Goal: Check status: Check status

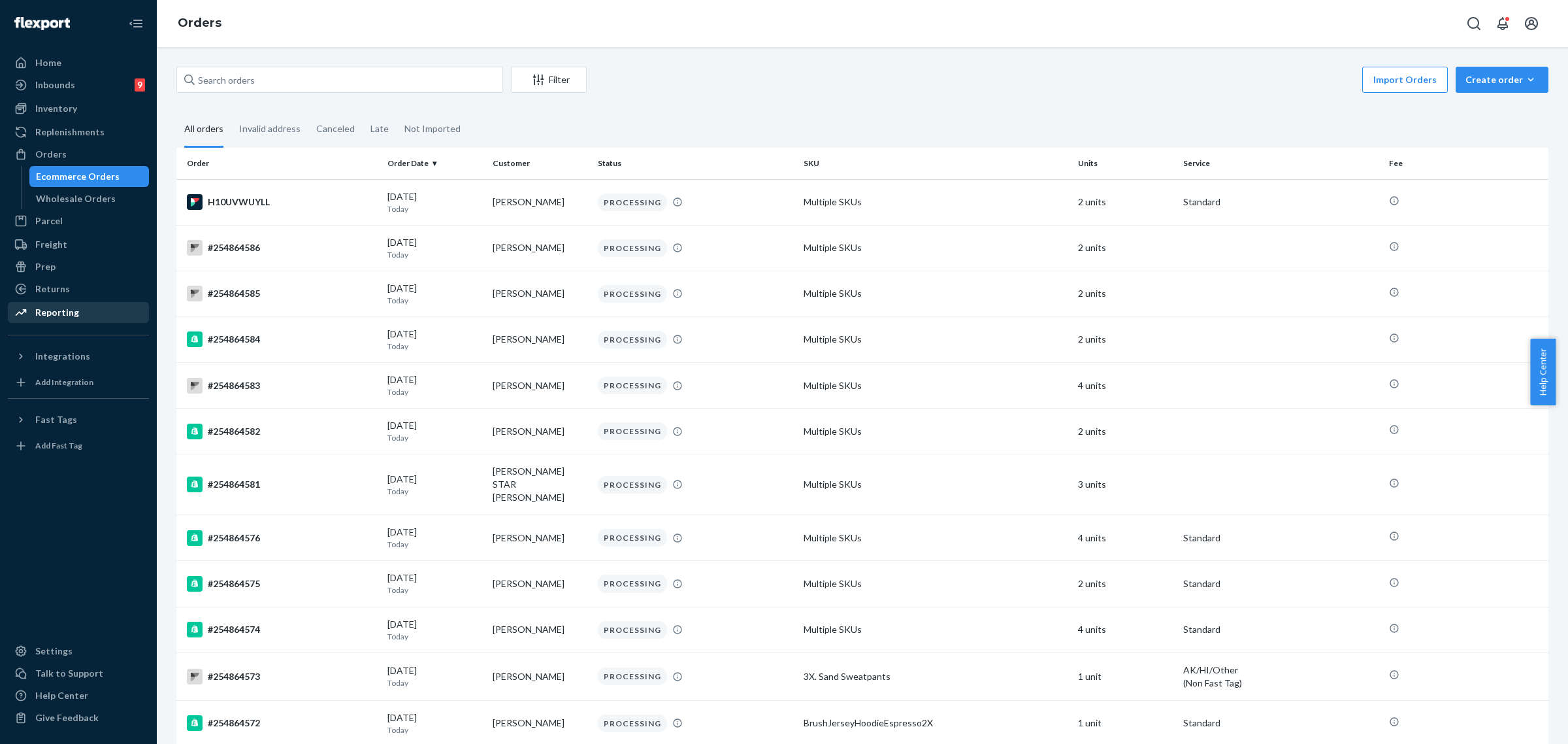
drag, startPoint x: 64, startPoint y: 294, endPoint x: 104, endPoint y: 302, distance: 40.8
click at [64, 294] on div "Returns" at bounding box center [53, 288] width 35 height 13
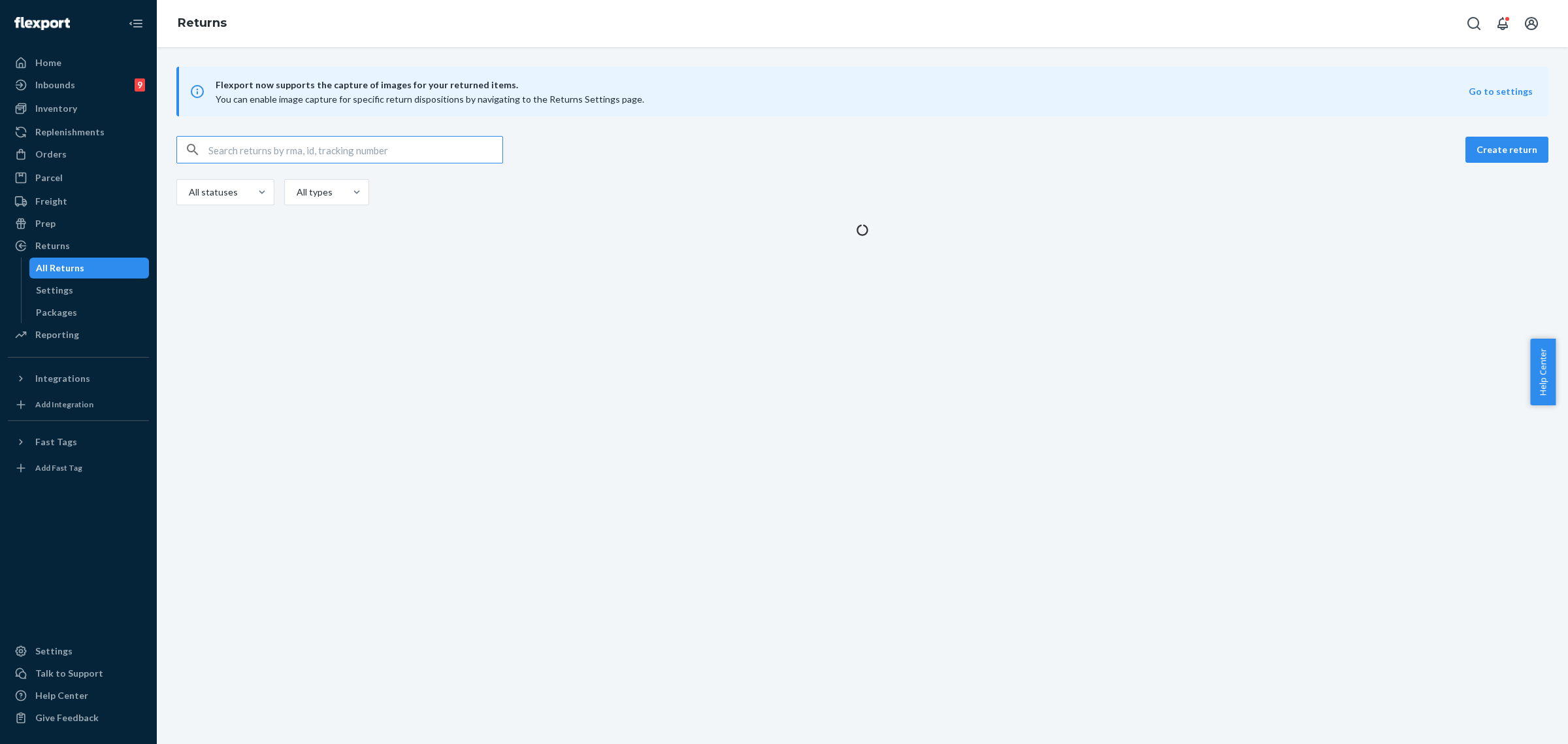
click at [224, 155] on input "text" at bounding box center [355, 150] width 294 height 26
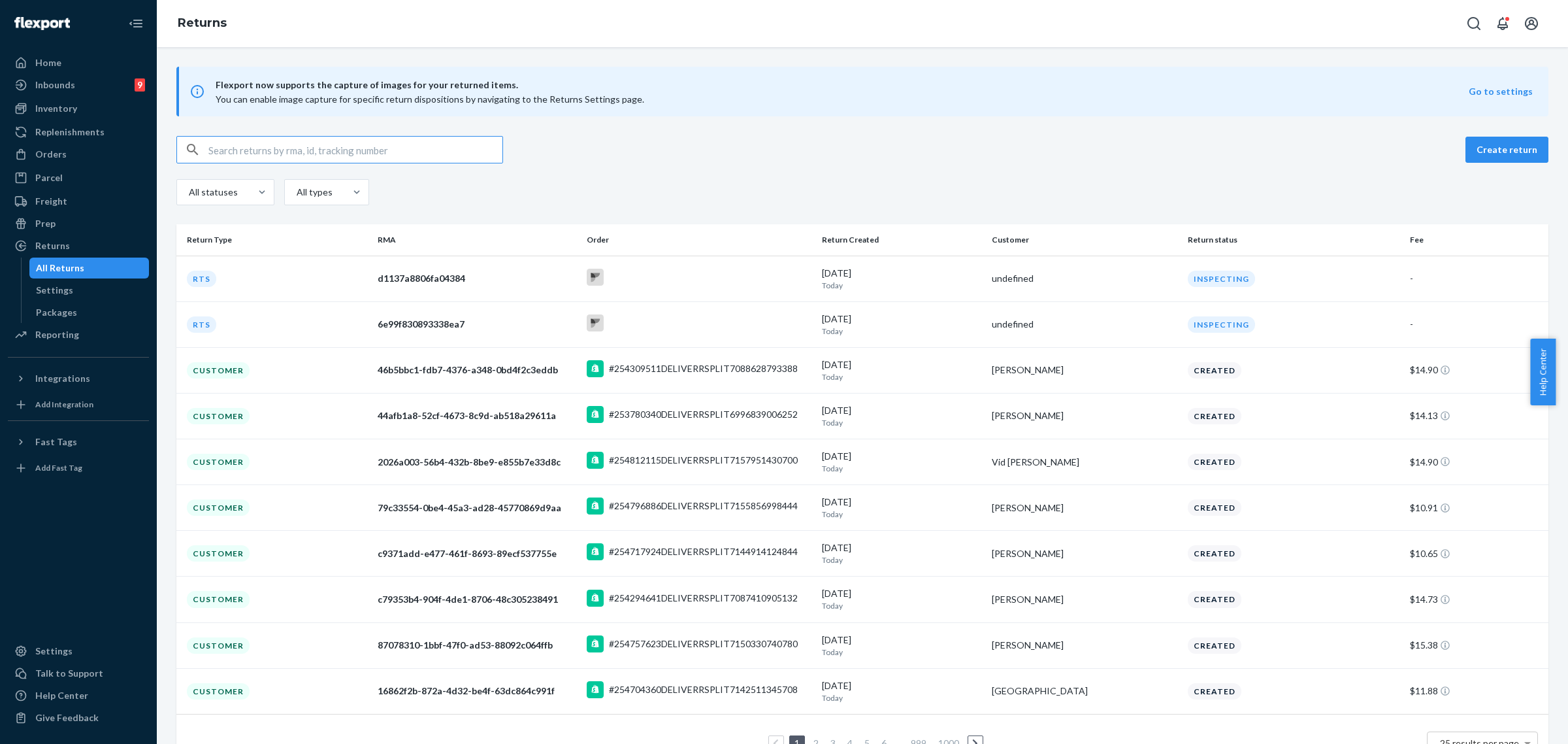
type input "[PERSON_NAME]"
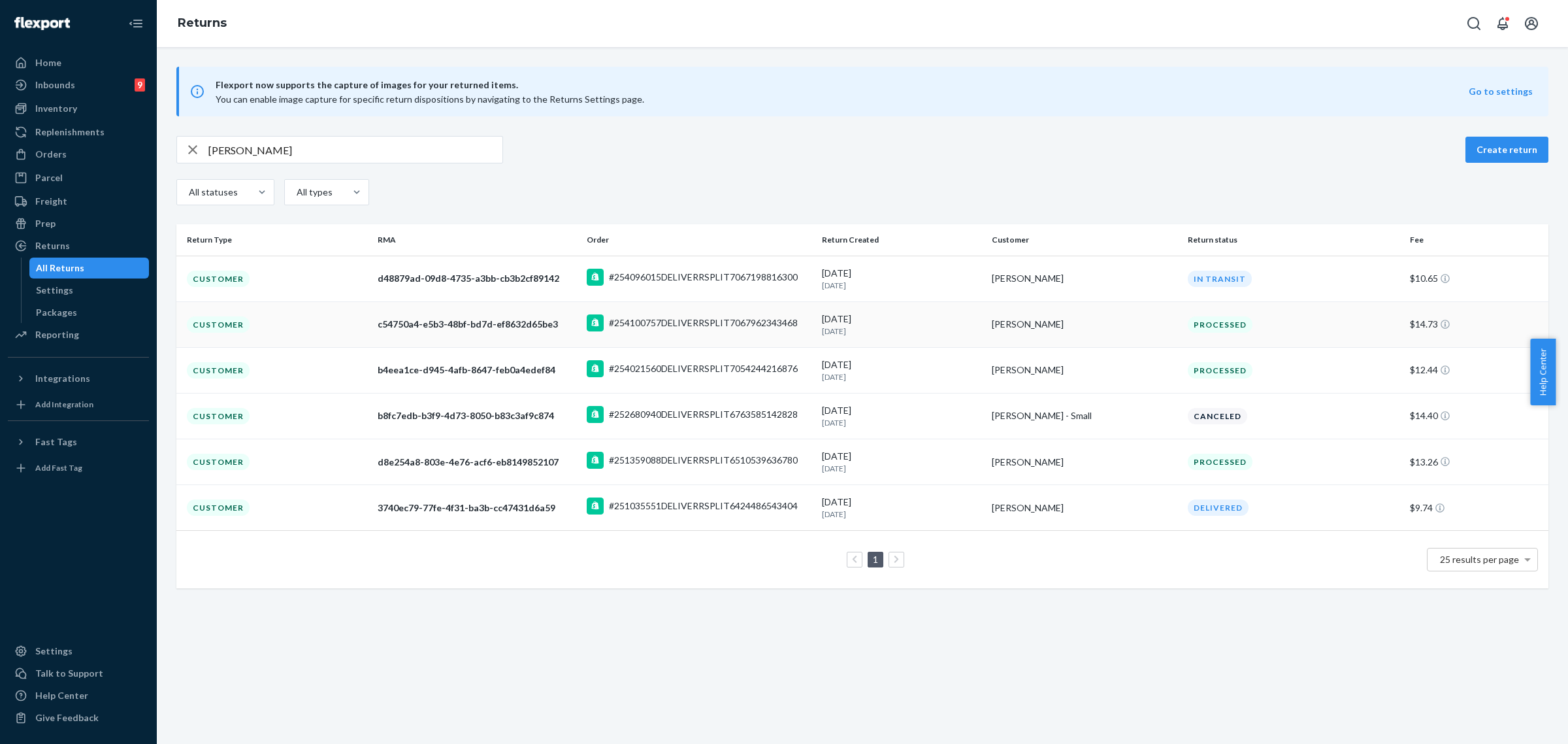
click at [1188, 328] on div "Processed" at bounding box center [1220, 324] width 64 height 17
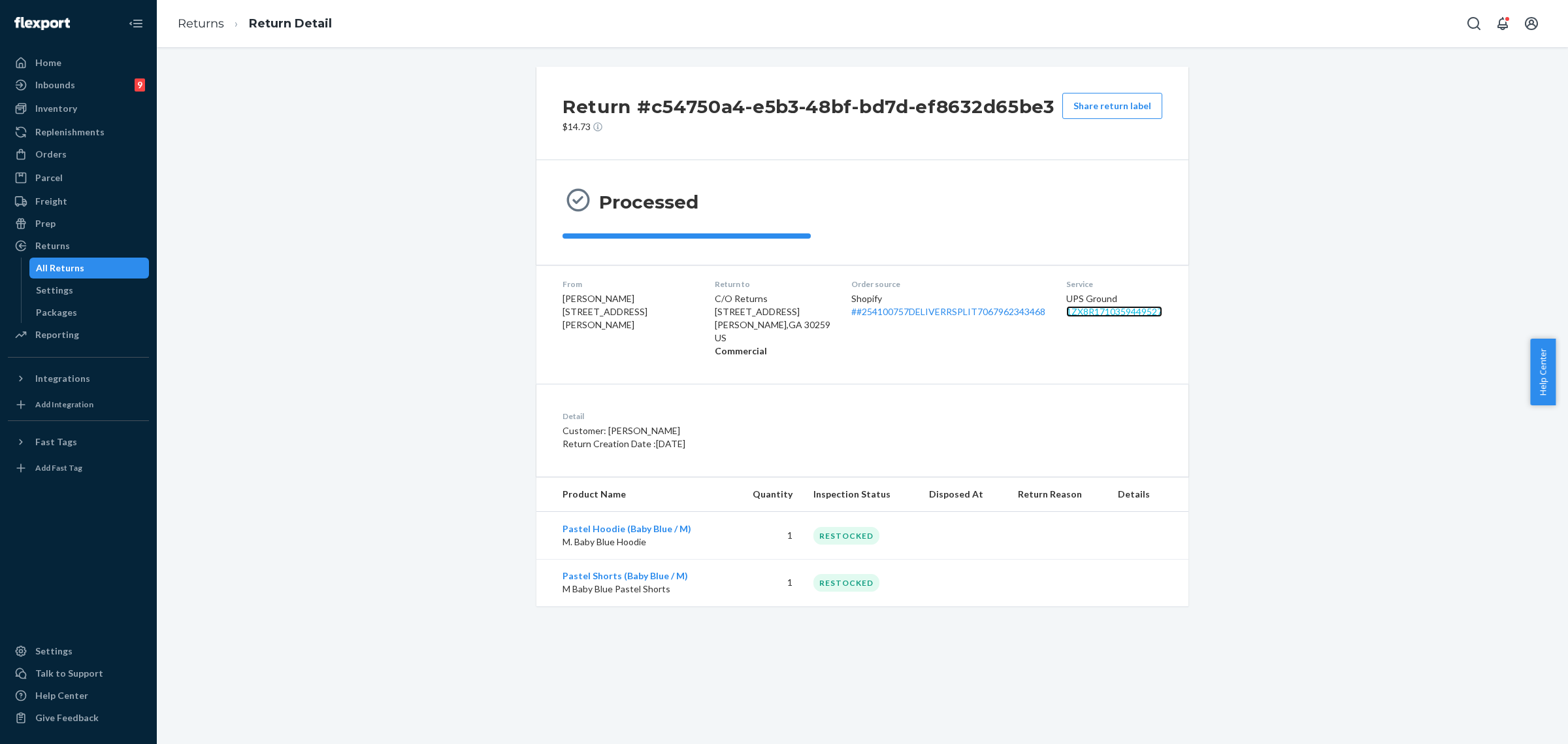
click at [1096, 313] on link "1ZX8R1710359449527" at bounding box center [1114, 311] width 96 height 11
drag, startPoint x: 1379, startPoint y: 600, endPoint x: 1379, endPoint y: 617, distance: 17.0
click at [1379, 600] on div "Return #c54750a4-e5b3-48bf-bd7d-ef8632d65be3 $14.73 Share return label Processe…" at bounding box center [862, 336] width 1392 height 539
drag, startPoint x: 348, startPoint y: 193, endPoint x: 447, endPoint y: 249, distance: 113.7
click at [351, 192] on div "Return #c54750a4-e5b3-48bf-bd7d-ef8632d65be3 $14.73 Share return label Processe…" at bounding box center [862, 336] width 1392 height 539
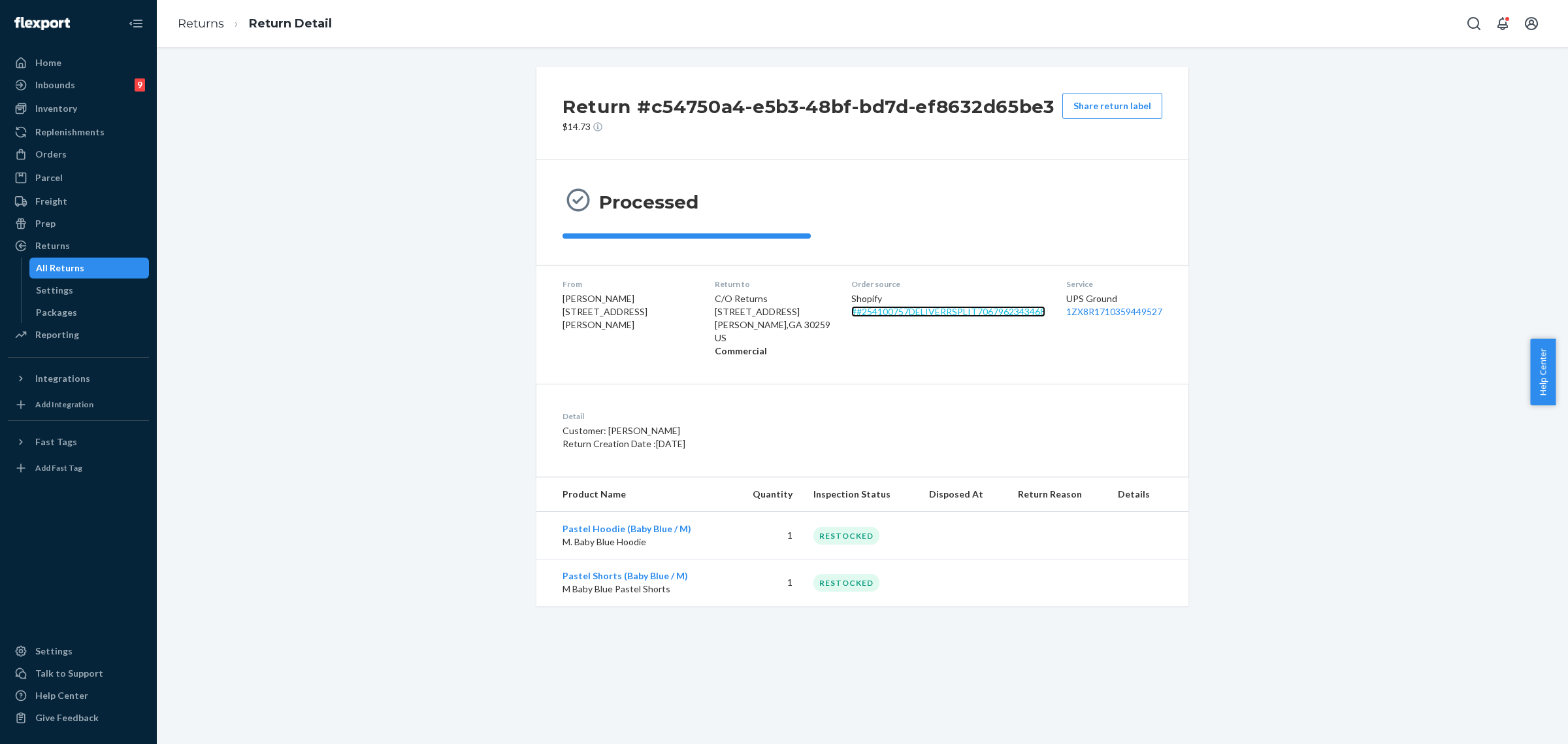
click at [854, 314] on link "# #254100757DELIVERRSPLIT7067962343468" at bounding box center [948, 311] width 194 height 11
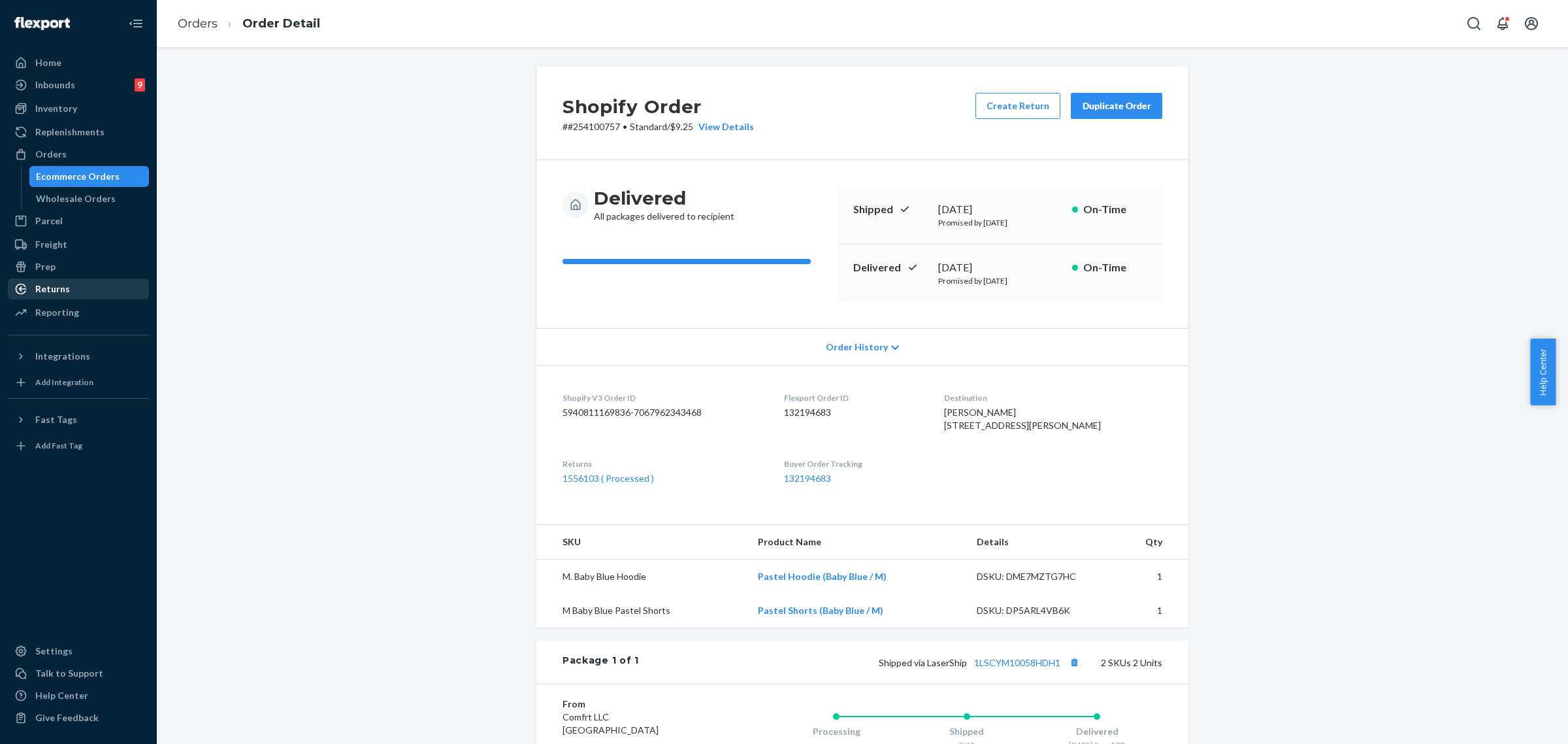
drag, startPoint x: 54, startPoint y: 283, endPoint x: 90, endPoint y: 298, distance: 39.0
click at [54, 283] on div "Returns" at bounding box center [53, 288] width 35 height 13
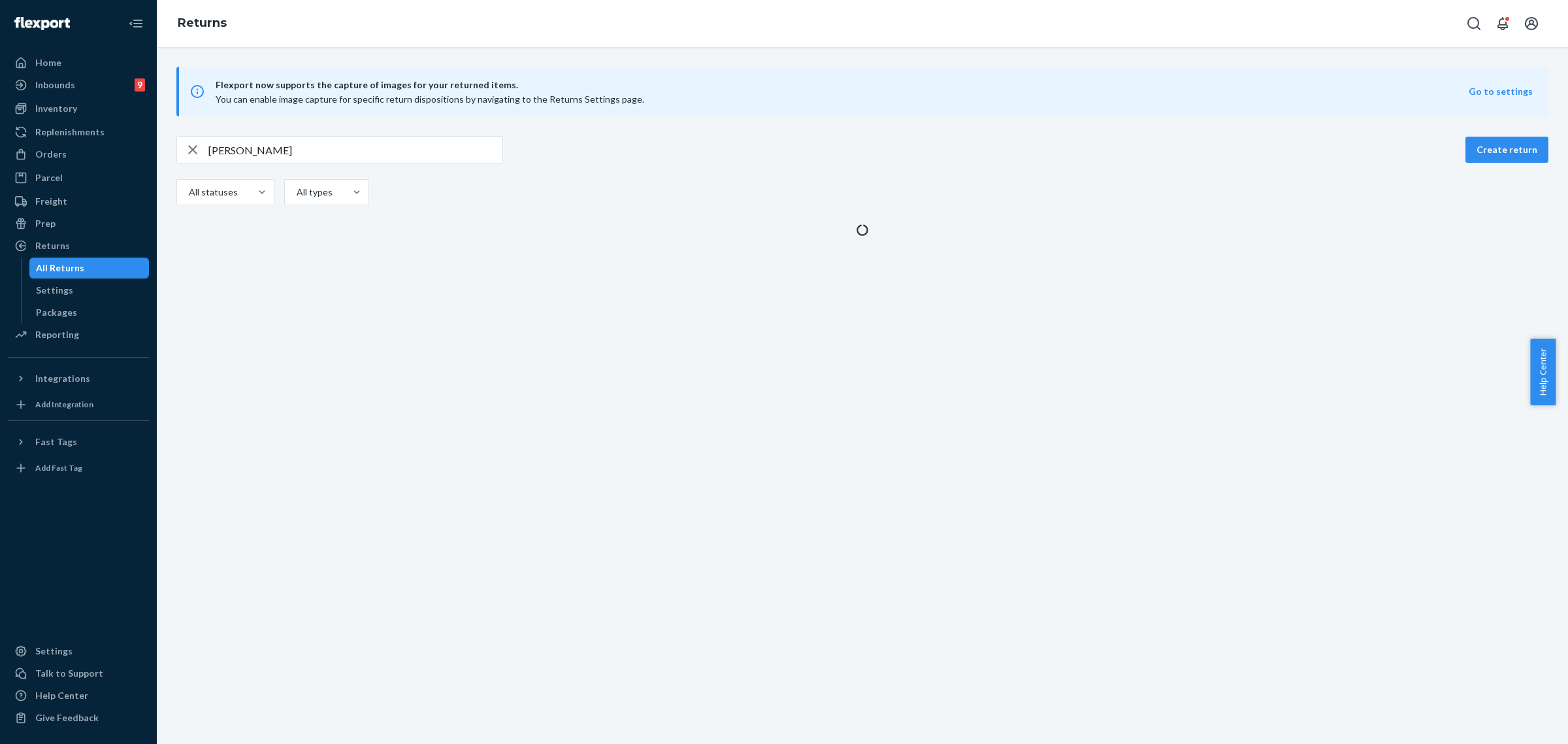
click at [190, 151] on icon "button" at bounding box center [192, 150] width 16 height 26
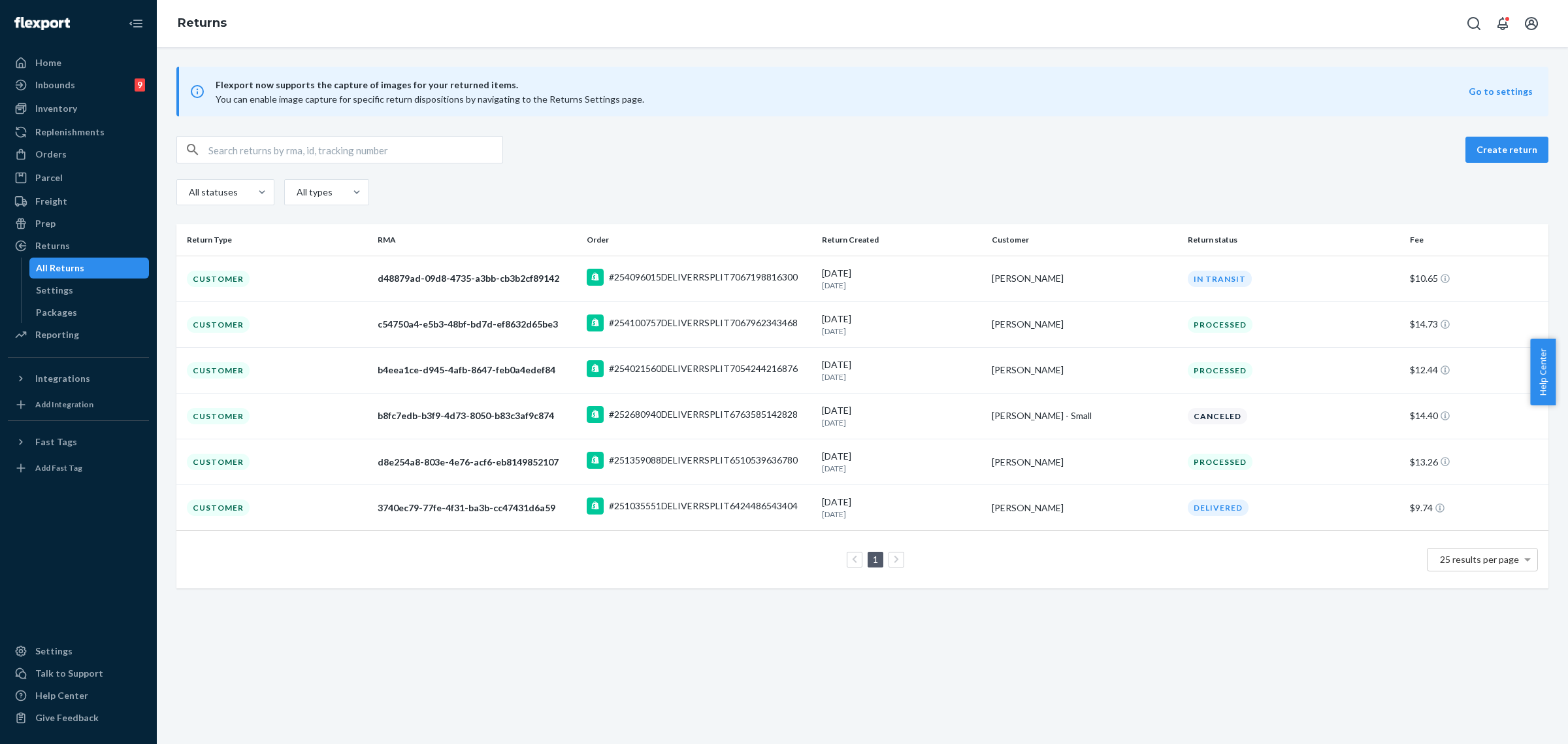
click at [205, 148] on div "button" at bounding box center [192, 150] width 31 height 26
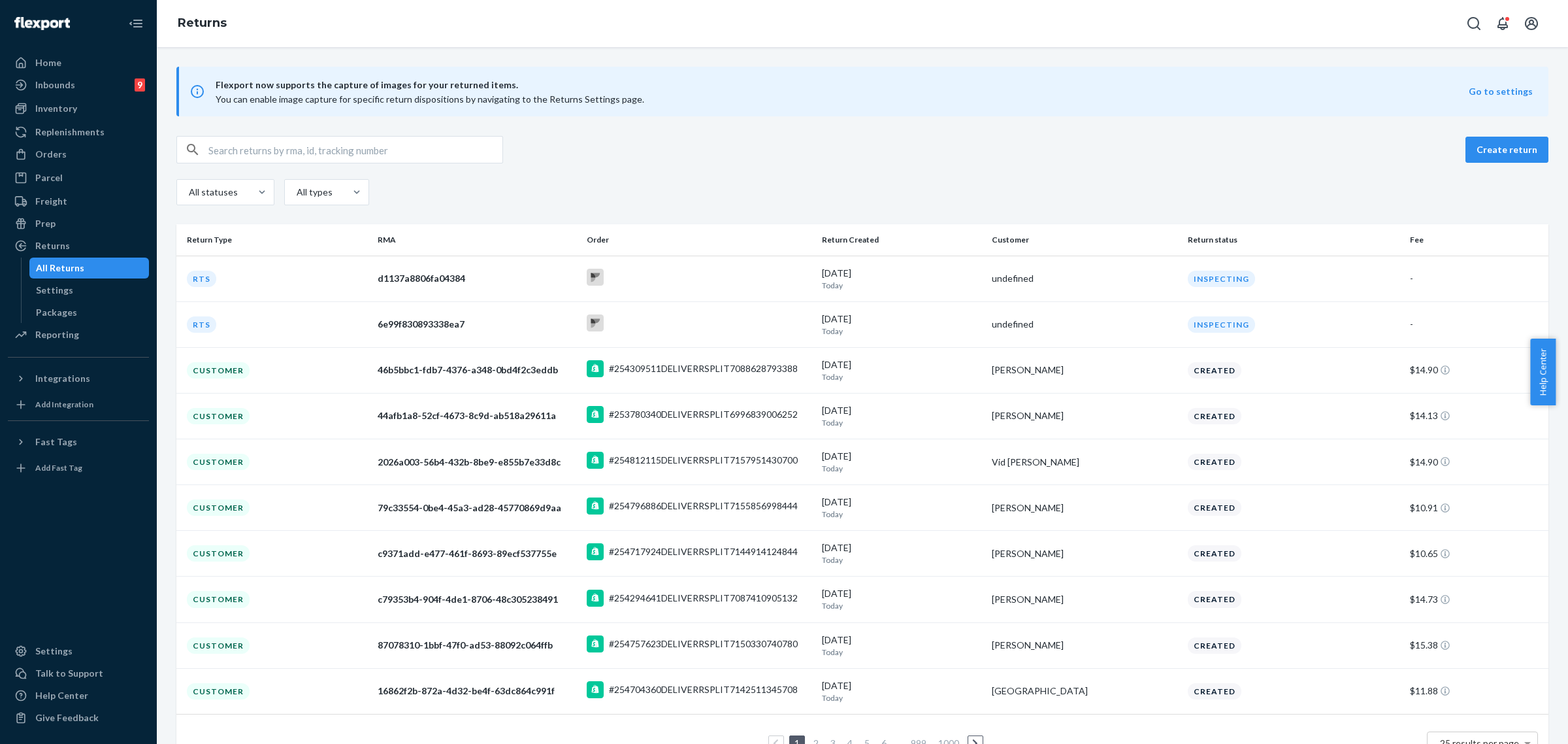
click at [232, 152] on input "text" at bounding box center [355, 150] width 294 height 26
paste input "9434636106023300450542"
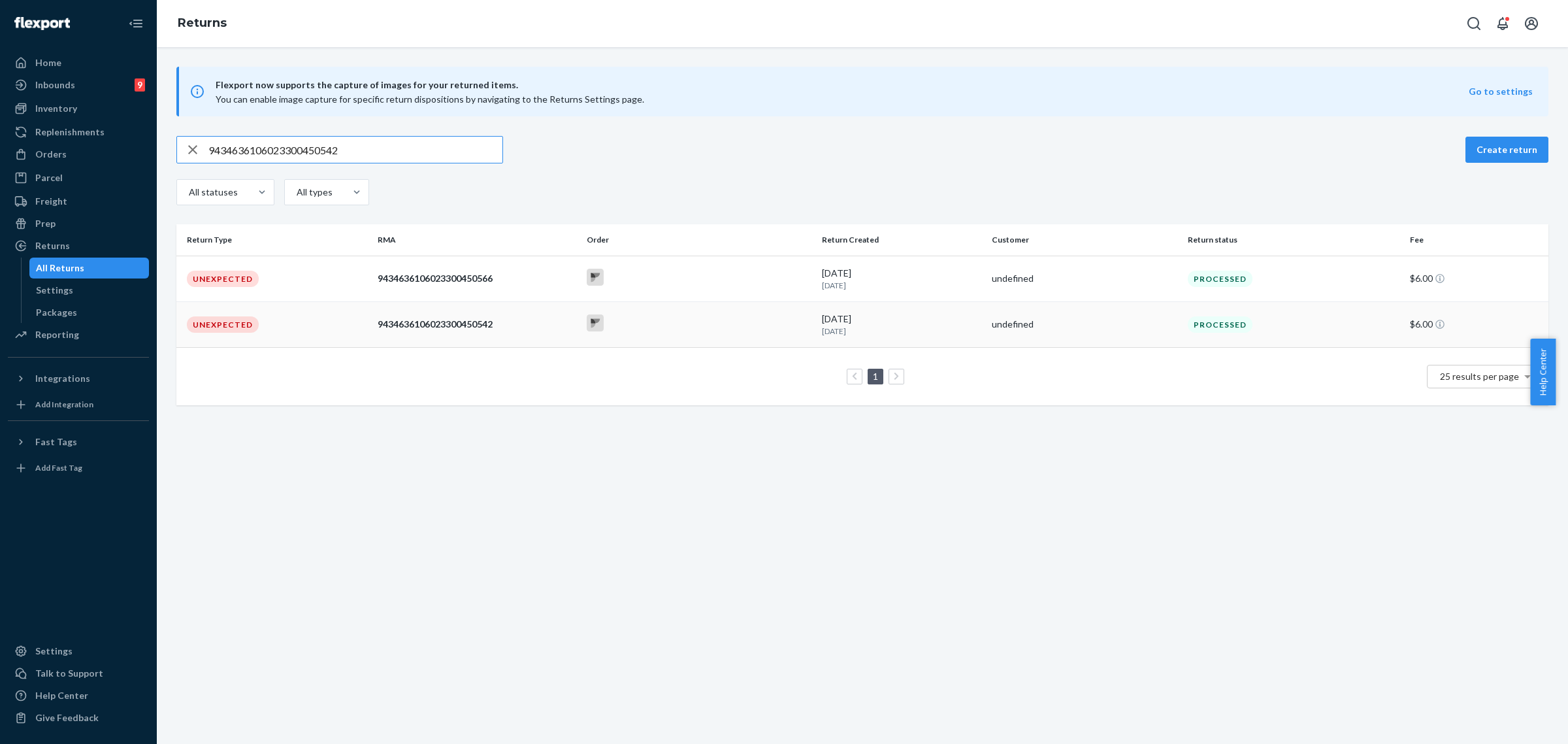
type input "9434636106023300450542"
click at [750, 326] on div at bounding box center [699, 324] width 225 height 20
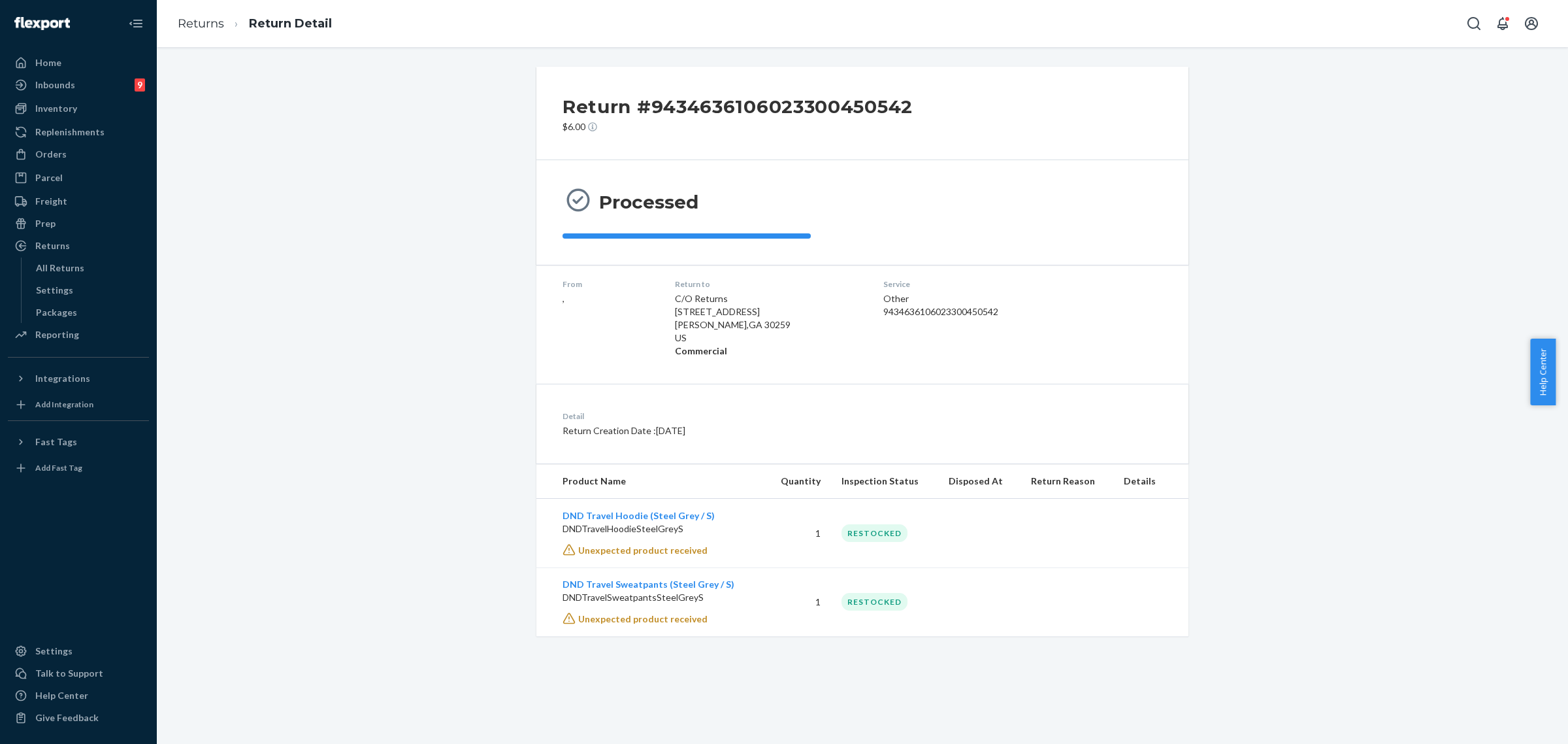
click at [229, 478] on div "Return #9434636106023300450542 $6.00 Processed From , Return to C/O Returns [ST…" at bounding box center [862, 352] width 1392 height 570
drag, startPoint x: 371, startPoint y: 132, endPoint x: 473, endPoint y: 174, distance: 110.3
click at [371, 131] on div "Return #9434636106023300450542 $6.00 Processed From , Return to C/O Returns [ST…" at bounding box center [862, 352] width 1392 height 570
click at [466, 220] on div "Return #9434636106023300450542 $6.00 Processed From , Return to C/O Returns [ST…" at bounding box center [862, 352] width 1392 height 570
